Goal: Task Accomplishment & Management: Use online tool/utility

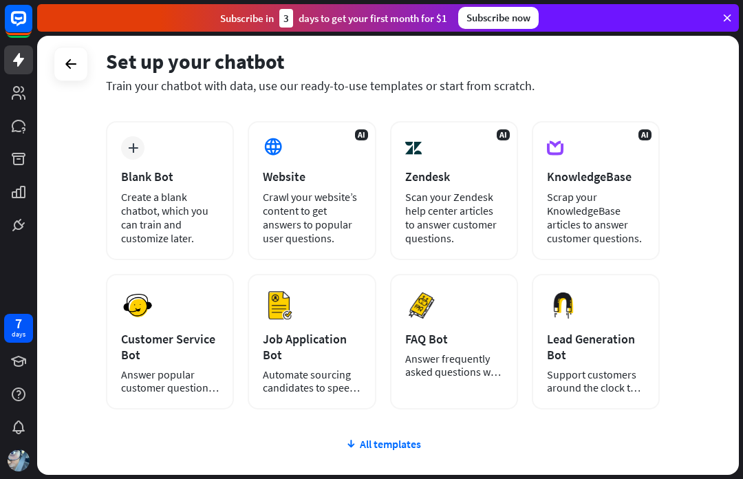
scroll to position [61, 0]
click at [162, 171] on div "Blank Bot" at bounding box center [170, 176] width 98 height 16
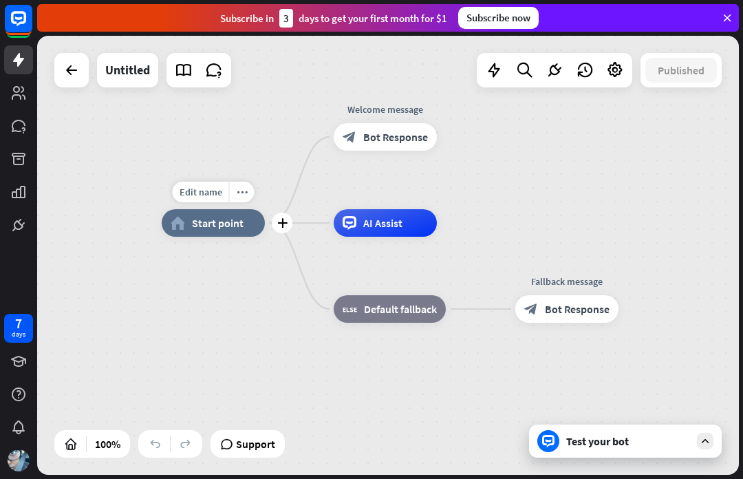
click at [232, 222] on span "Start point" at bounding box center [218, 223] width 52 height 14
click at [63, 70] on div at bounding box center [72, 70] width 28 height 28
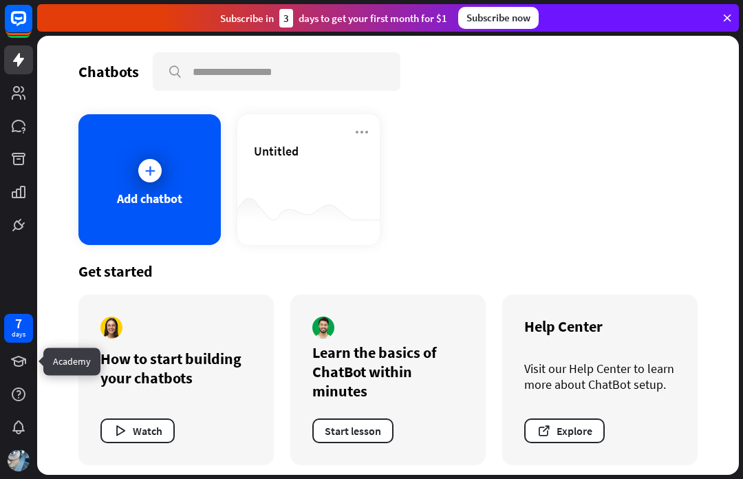
click at [0, 0] on icon at bounding box center [0, 0] width 0 height 0
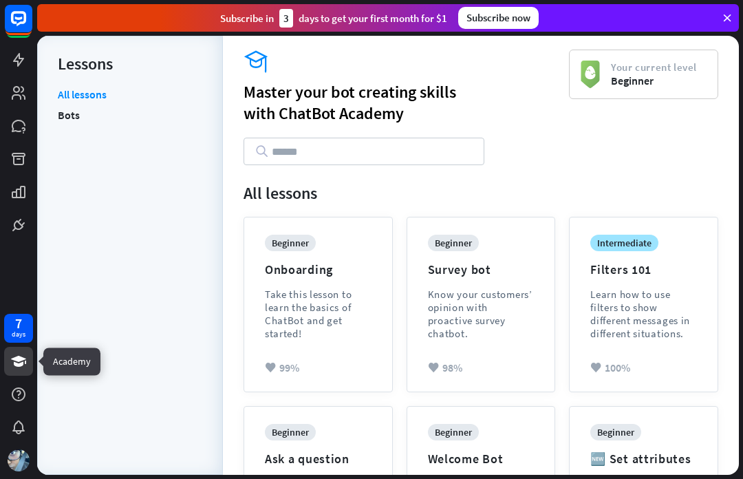
click at [6, 69] on link at bounding box center [18, 59] width 29 height 29
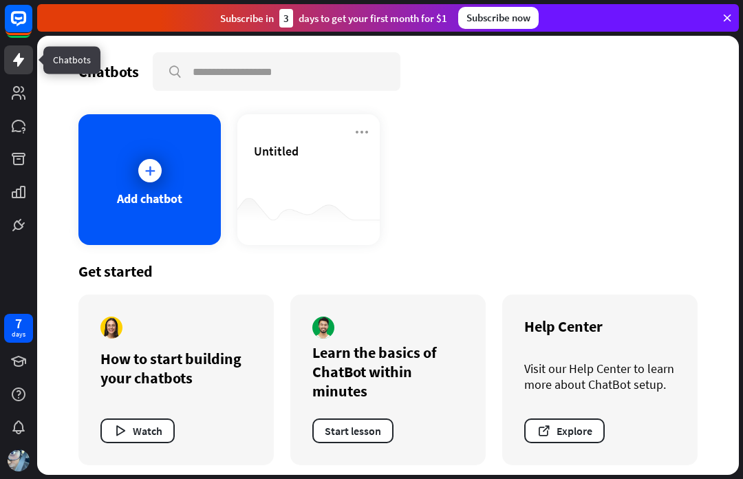
click at [32, 69] on link at bounding box center [18, 59] width 29 height 29
click at [0, 0] on icon at bounding box center [0, 0] width 0 height 0
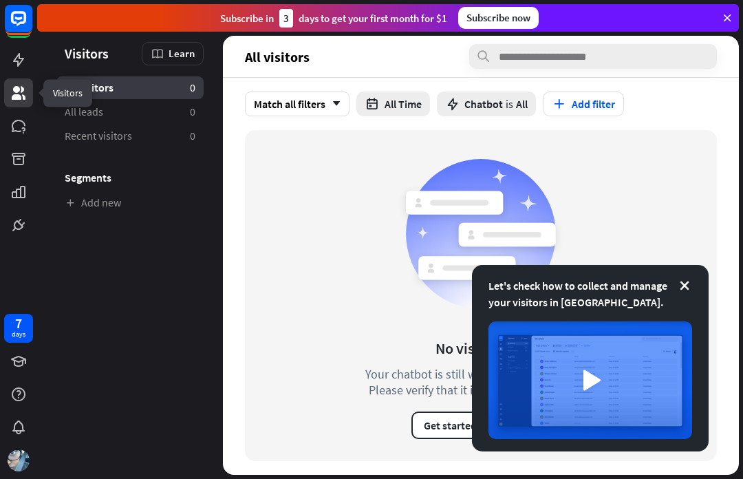
click at [23, 36] on icon at bounding box center [19, 22] width 28 height 28
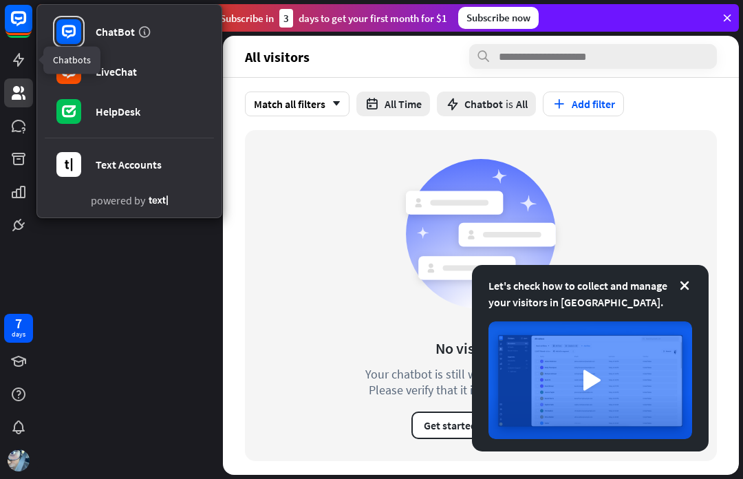
click at [4, 65] on link at bounding box center [18, 59] width 29 height 29
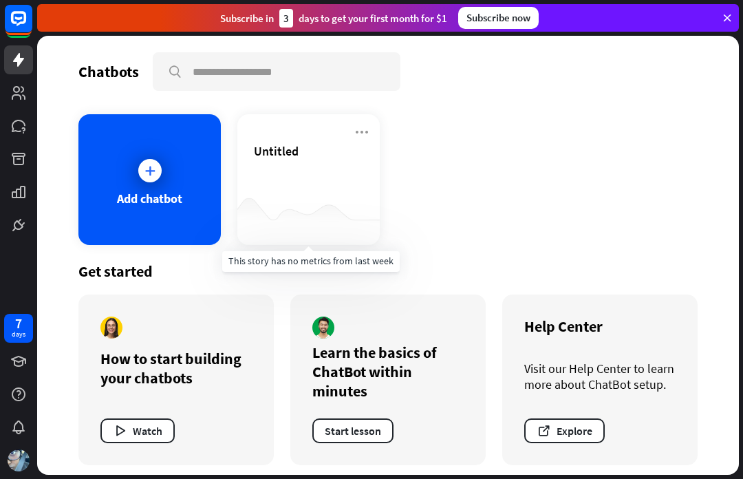
click at [343, 200] on div at bounding box center [308, 217] width 142 height 53
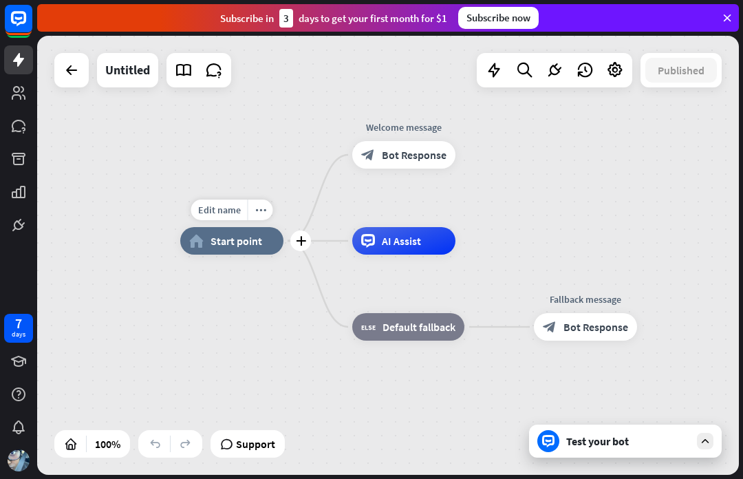
click at [225, 239] on span "Start point" at bounding box center [237, 241] width 52 height 14
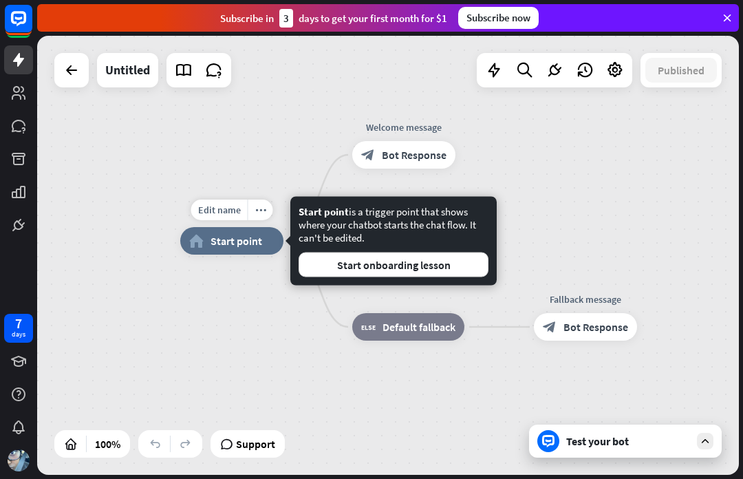
click at [330, 274] on button "Start onboarding lesson" at bounding box center [394, 265] width 190 height 25
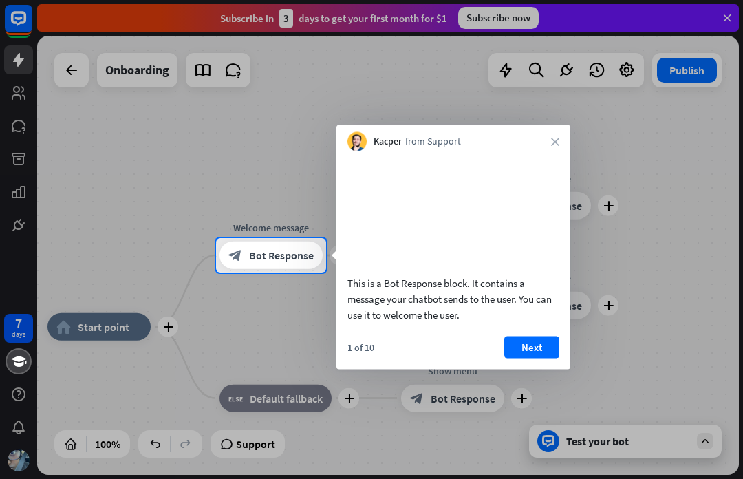
click at [544, 358] on button "Next" at bounding box center [531, 347] width 55 height 22
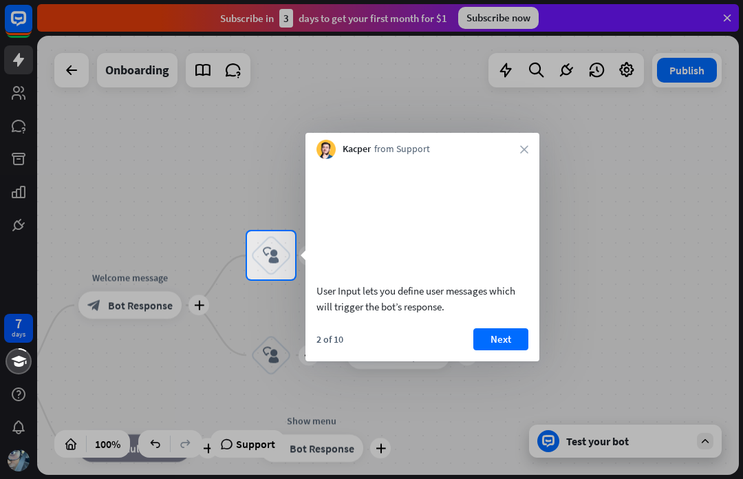
click at [511, 349] on button "Next" at bounding box center [500, 339] width 55 height 22
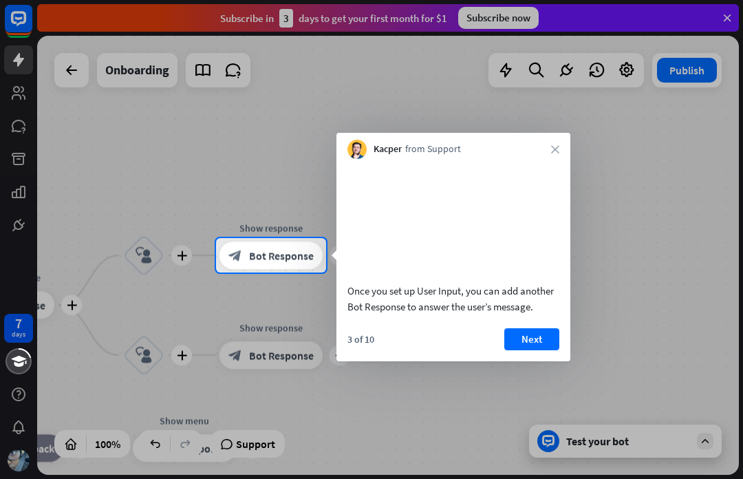
click at [524, 350] on button "Next" at bounding box center [531, 339] width 55 height 22
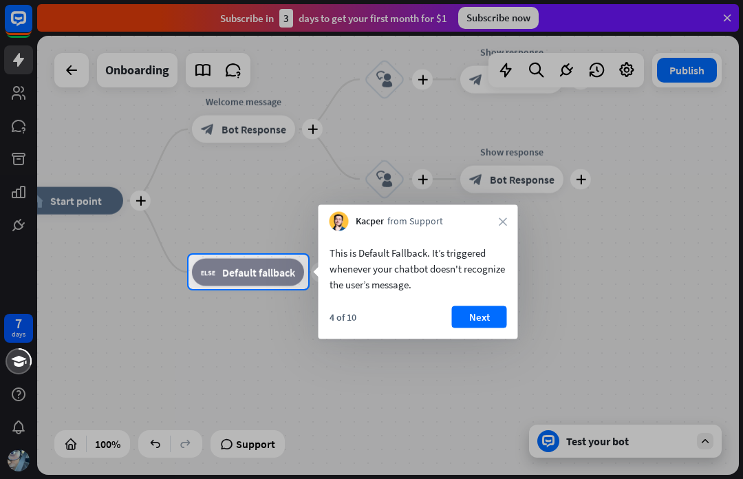
click at [539, 360] on div at bounding box center [371, 384] width 743 height 190
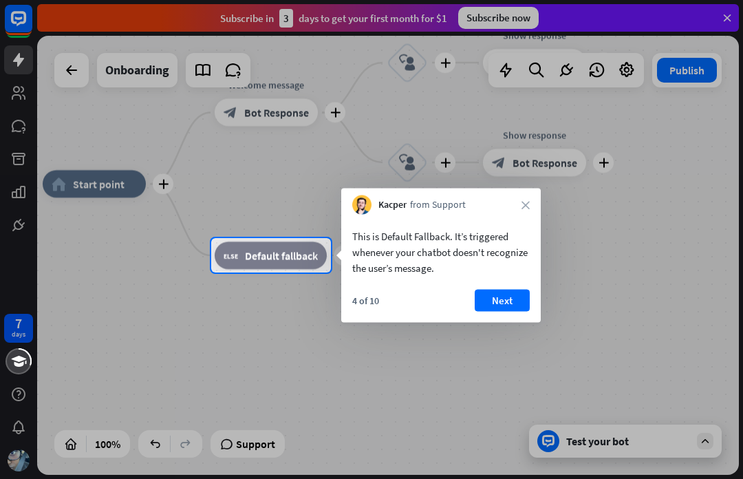
click at [525, 301] on button "Next" at bounding box center [502, 301] width 55 height 22
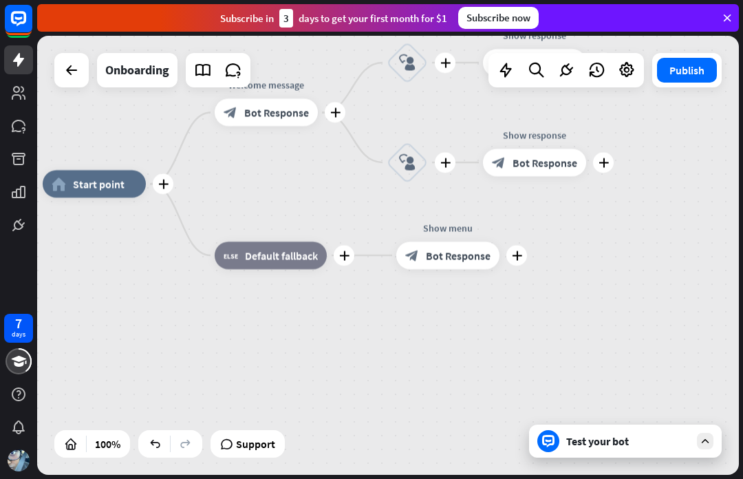
click at [500, 269] on div "Edit name more_horiz plus Show menu block_bot_response Bot Response" at bounding box center [447, 256] width 103 height 28
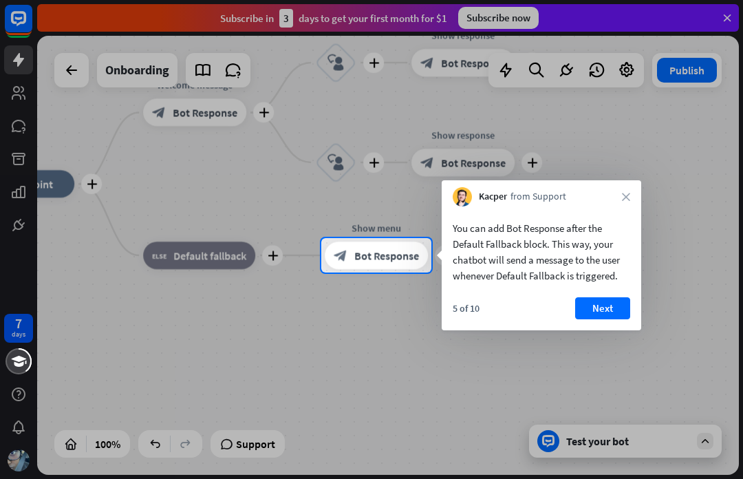
click at [500, 340] on div at bounding box center [371, 375] width 743 height 206
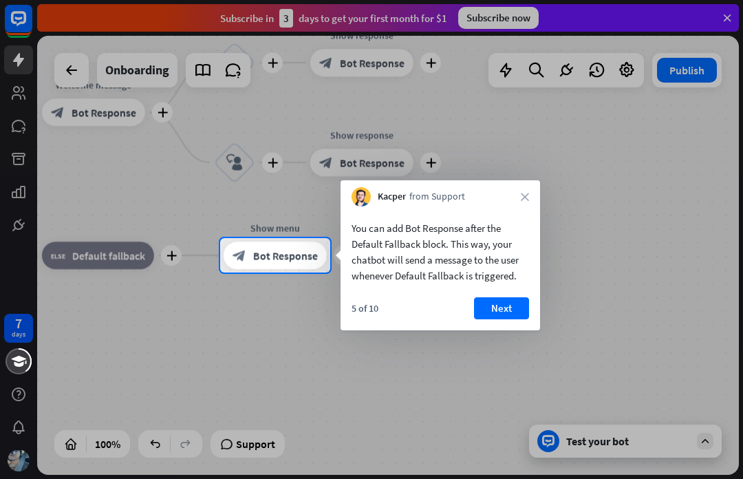
click at [506, 304] on button "Next" at bounding box center [501, 308] width 55 height 22
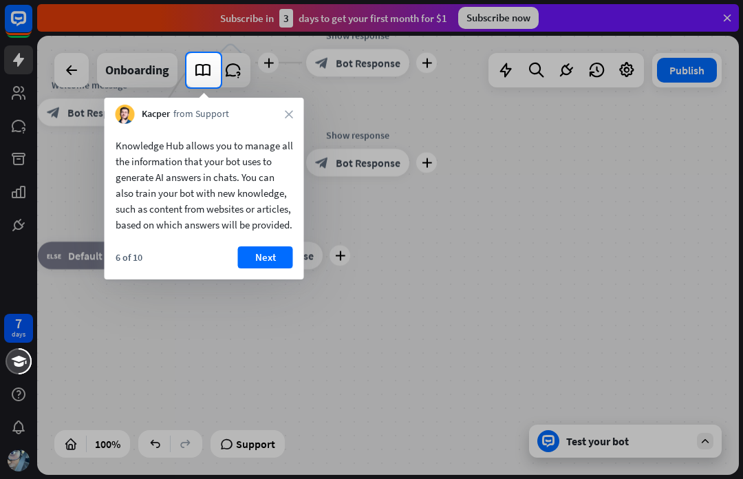
click at [264, 268] on button "Next" at bounding box center [265, 257] width 55 height 22
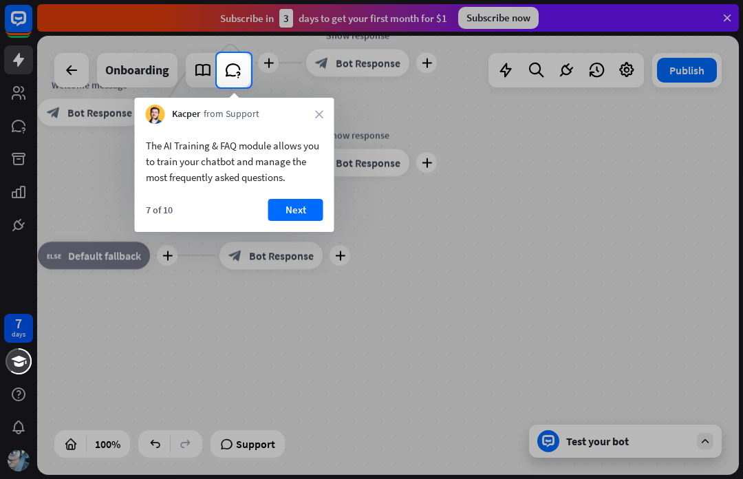
click at [288, 218] on button "Next" at bounding box center [295, 210] width 55 height 22
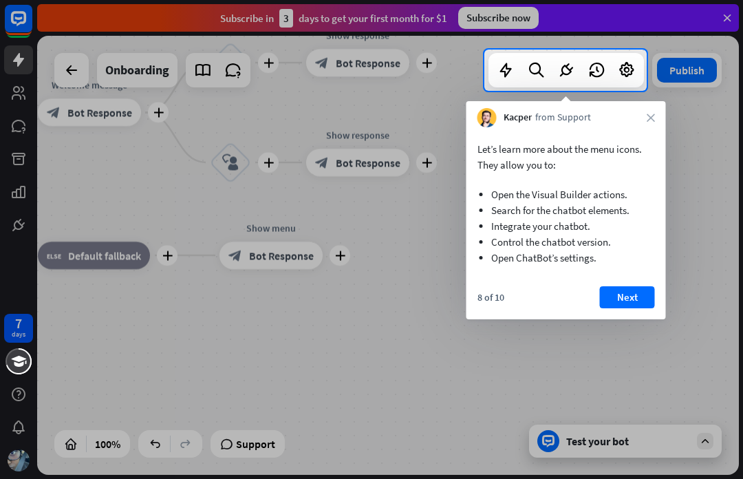
click at [625, 305] on button "Next" at bounding box center [627, 297] width 55 height 22
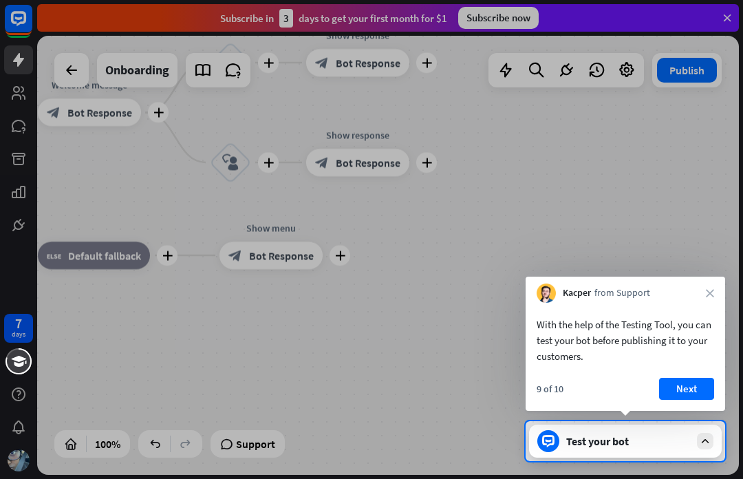
click at [675, 393] on button "Next" at bounding box center [686, 389] width 55 height 22
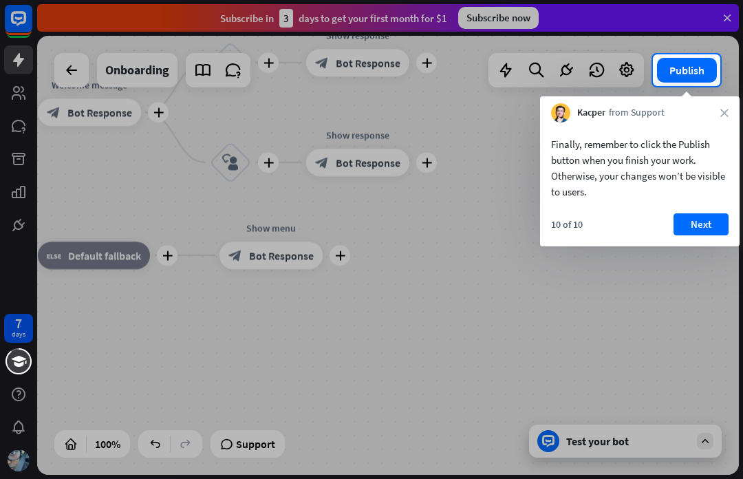
click at [702, 222] on button "Next" at bounding box center [701, 224] width 55 height 22
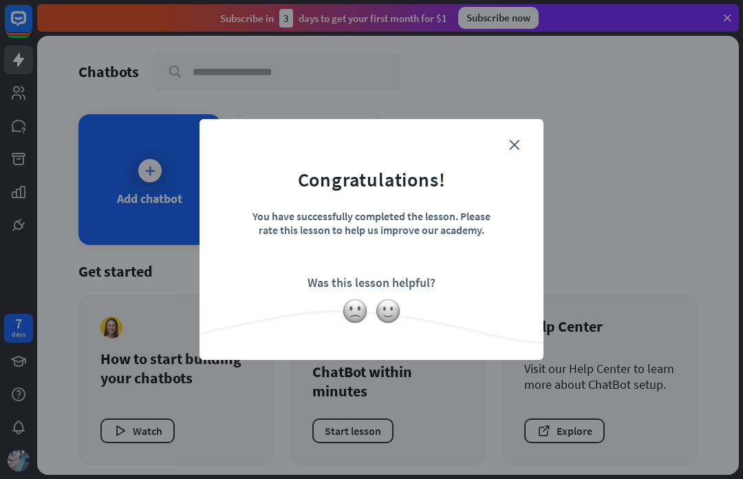
click at [519, 143] on icon "close" at bounding box center [514, 145] width 10 height 10
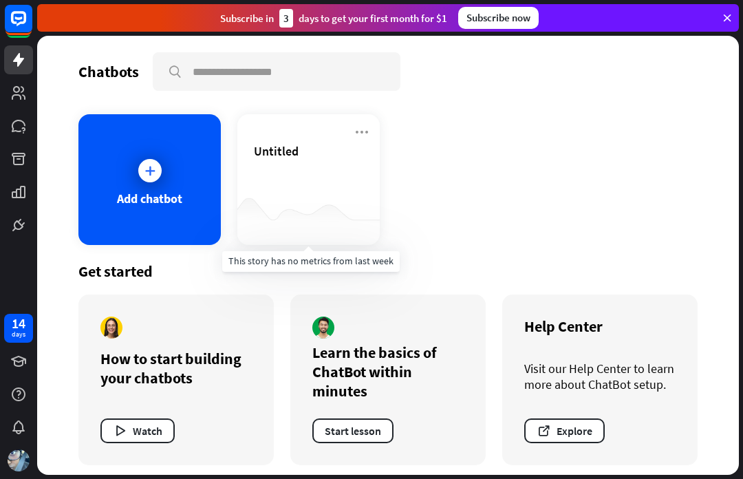
click at [321, 221] on div at bounding box center [308, 217] width 142 height 53
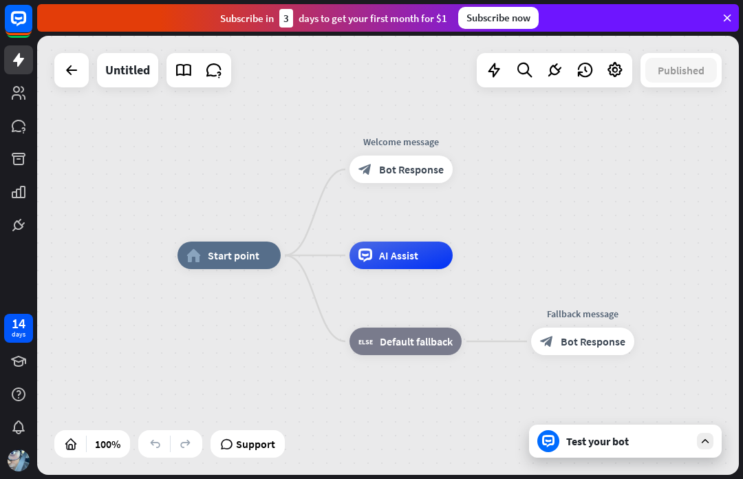
click at [68, 72] on icon at bounding box center [71, 70] width 17 height 17
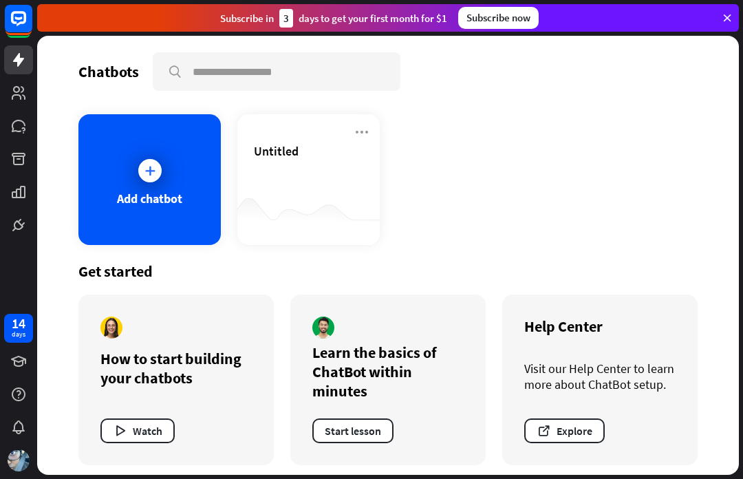
click at [175, 180] on div "Add chatbot" at bounding box center [149, 179] width 142 height 131
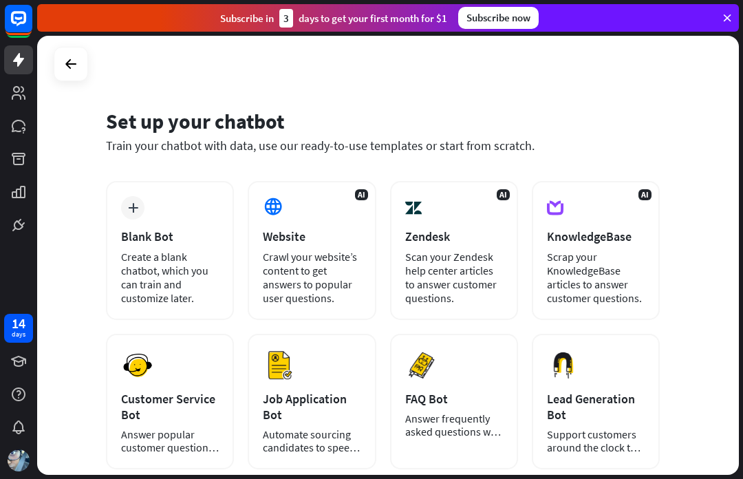
click at [190, 294] on div "Create a blank chatbot, which you can train and customize later." at bounding box center [170, 277] width 98 height 55
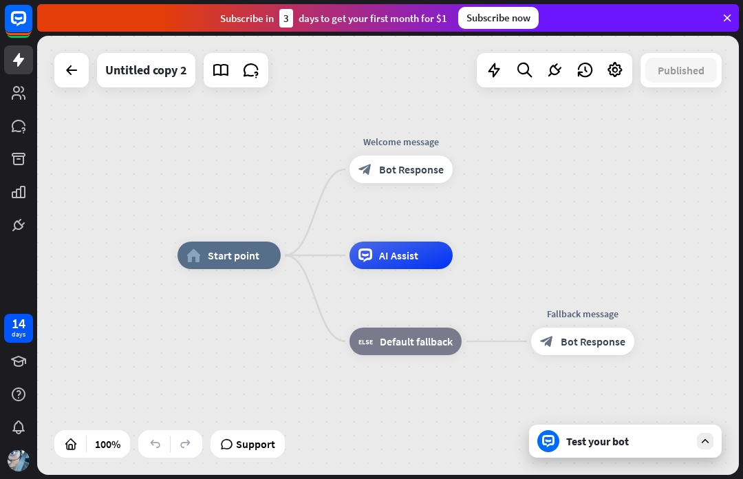
click at [63, 62] on icon at bounding box center [71, 70] width 17 height 17
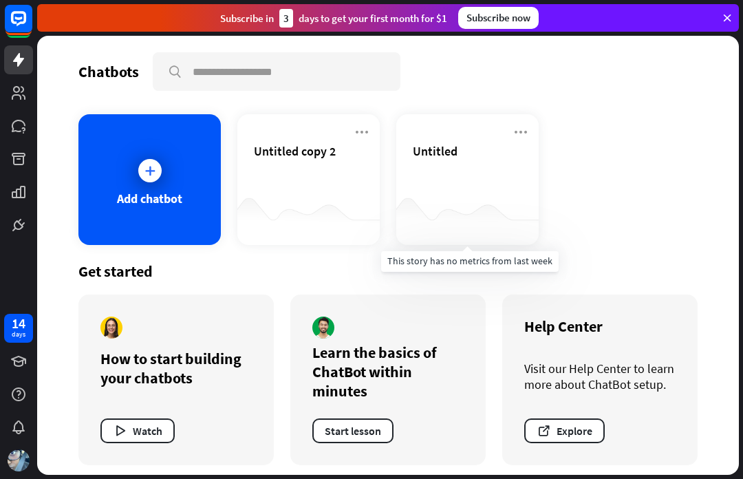
click at [451, 194] on div at bounding box center [467, 217] width 142 height 53
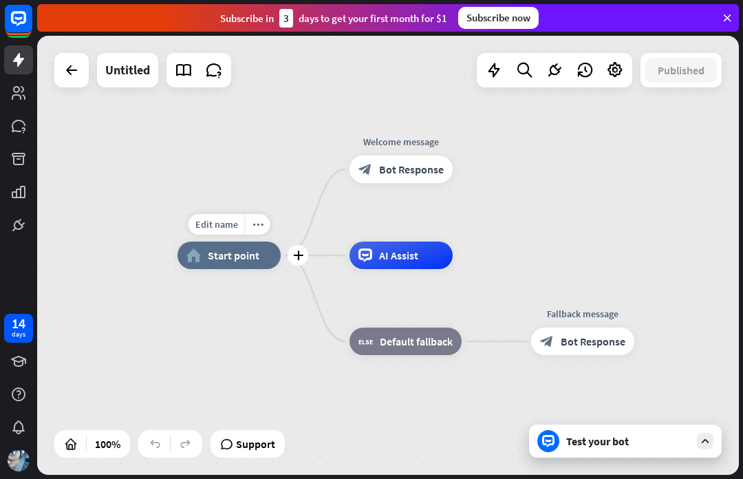
click at [218, 254] on span "Start point" at bounding box center [234, 255] width 52 height 14
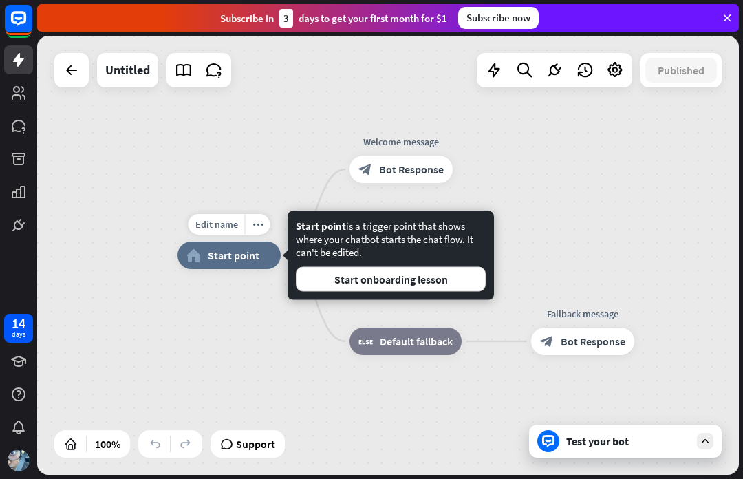
click at [332, 288] on button "Start onboarding lesson" at bounding box center [391, 279] width 190 height 25
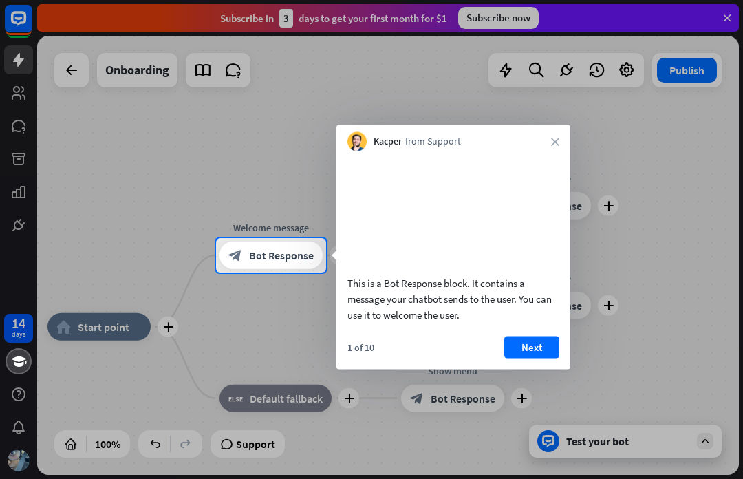
click at [546, 140] on div "Kacper from Support close" at bounding box center [453, 138] width 234 height 26
click at [553, 140] on icon "close" at bounding box center [555, 142] width 8 height 8
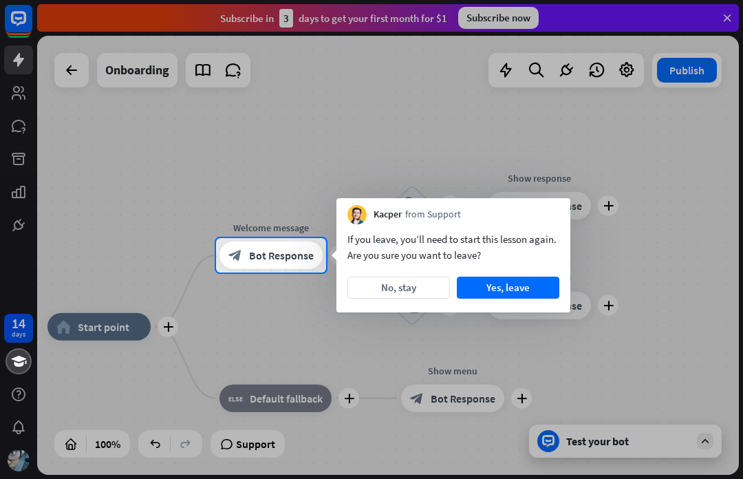
click at [570, 140] on div at bounding box center [371, 119] width 743 height 238
click at [412, 292] on button "No, stay" at bounding box center [398, 288] width 103 height 22
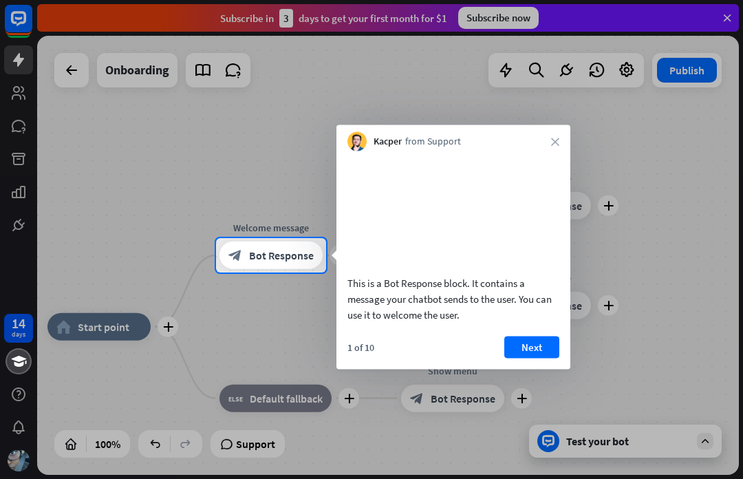
click at [555, 145] on icon "close" at bounding box center [555, 142] width 8 height 8
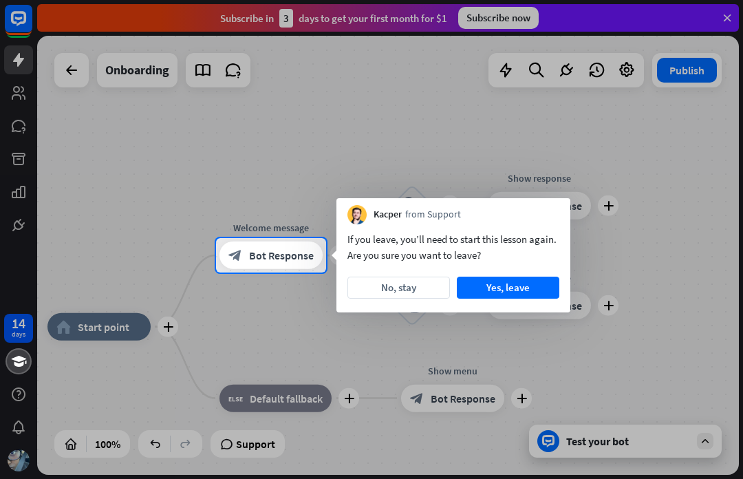
click at [496, 291] on button "Yes, leave" at bounding box center [508, 288] width 103 height 22
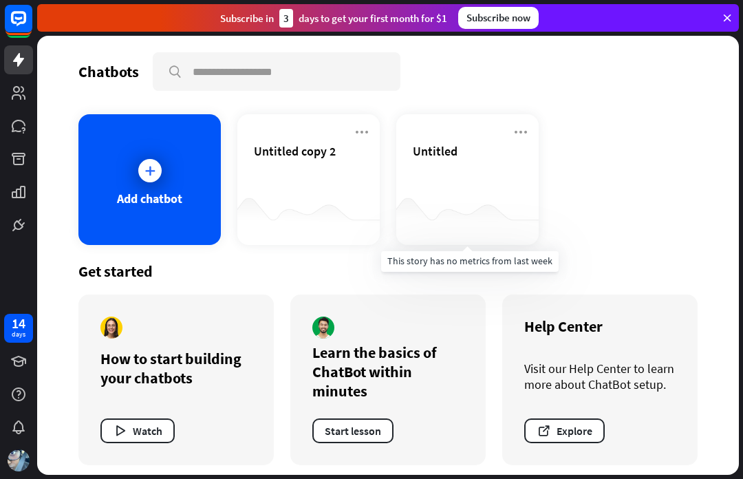
click at [447, 200] on div at bounding box center [467, 217] width 142 height 53
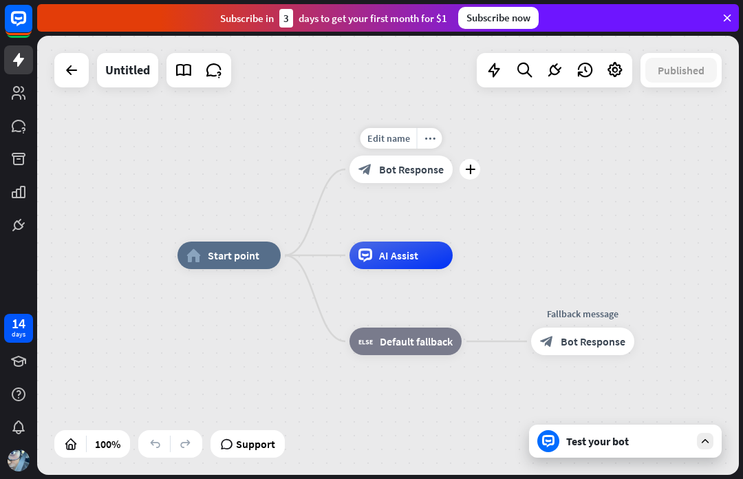
click at [414, 182] on div "block_bot_response Bot Response" at bounding box center [401, 170] width 103 height 28
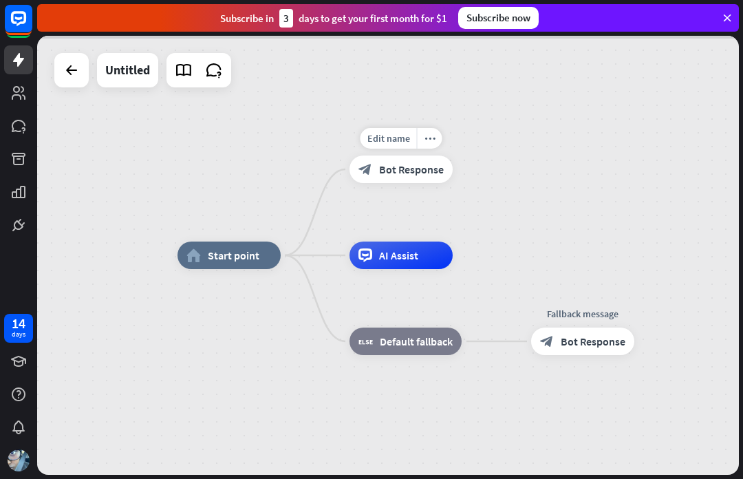
click at [422, 167] on div at bounding box center [388, 255] width 702 height 439
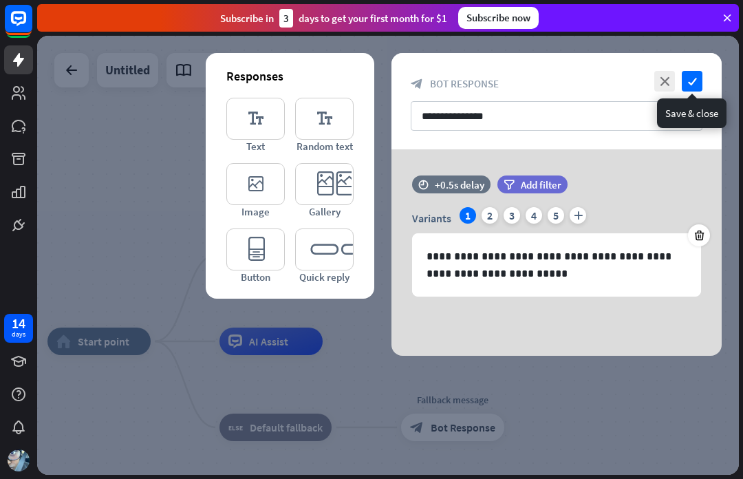
click at [696, 83] on icon "check" at bounding box center [692, 81] width 21 height 21
